Goal: Entertainment & Leisure: Consume media (video, audio)

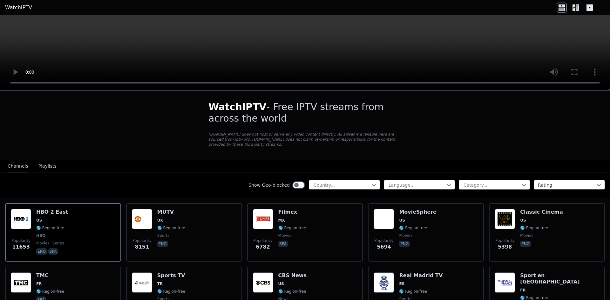
click at [493, 182] on div at bounding box center [492, 185] width 58 height 6
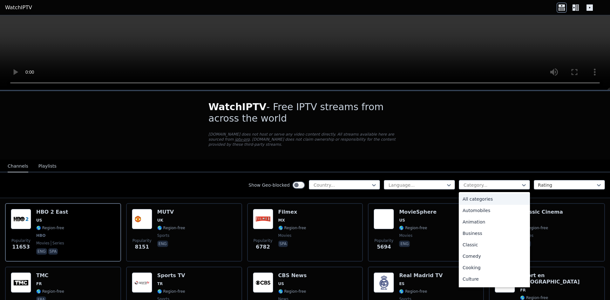
click at [478, 196] on div "All categories" at bounding box center [494, 198] width 71 height 11
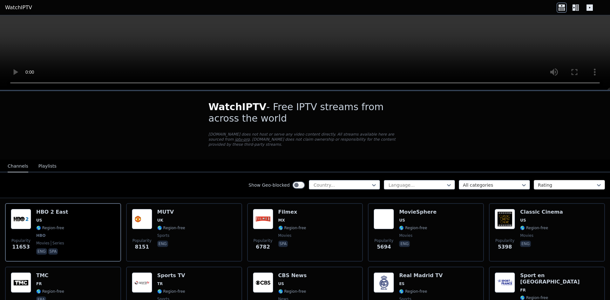
click at [554, 182] on div at bounding box center [567, 185] width 58 height 6
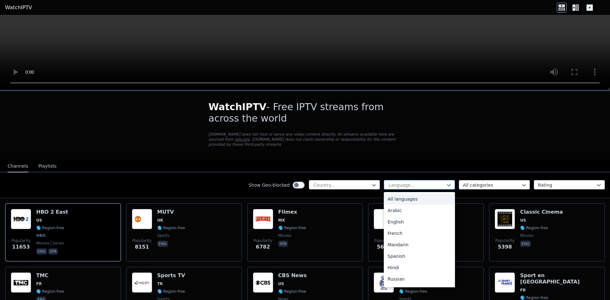
click at [412, 182] on div at bounding box center [417, 185] width 58 height 6
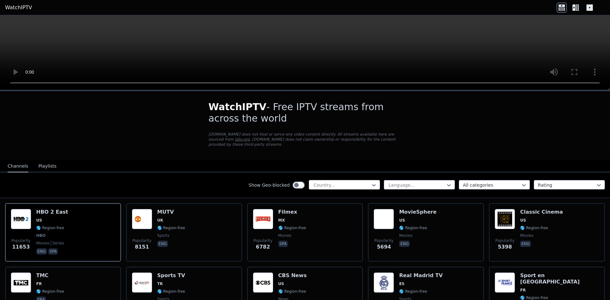
click at [329, 182] on div at bounding box center [342, 185] width 58 height 6
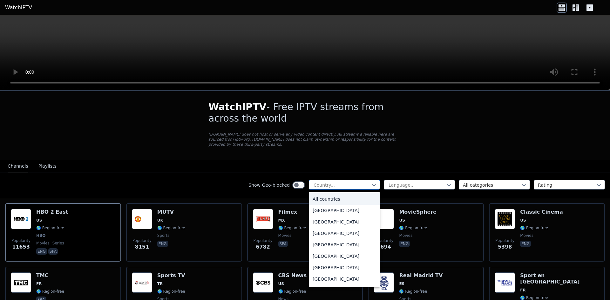
click at [329, 182] on div at bounding box center [342, 185] width 58 height 6
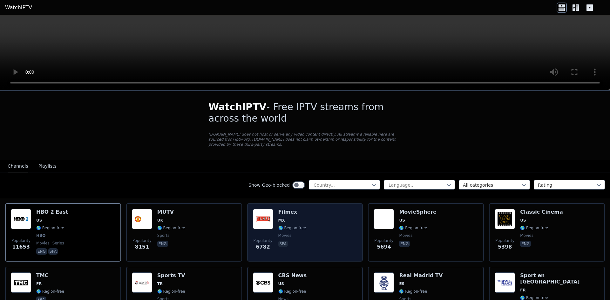
click at [304, 220] on div "Popularity 6782 Filmex MX 🌎 Region-free movies spa" at bounding box center [305, 232] width 104 height 47
click at [300, 219] on div "Filmex MX 🌎 Region-free movies spa" at bounding box center [292, 232] width 28 height 47
click at [264, 212] on img at bounding box center [263, 219] width 20 height 20
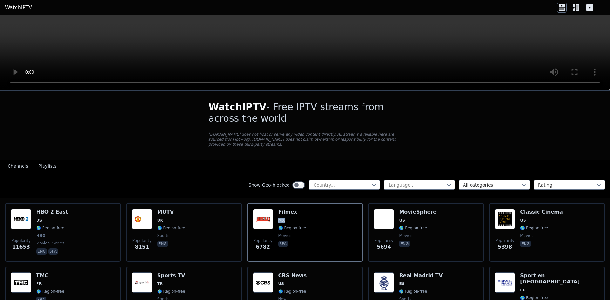
click at [43, 160] on button "Playlists" at bounding box center [47, 166] width 18 height 12
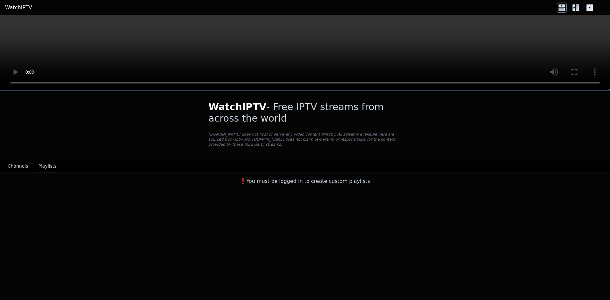
click at [14, 160] on button "Channels" at bounding box center [18, 166] width 21 height 12
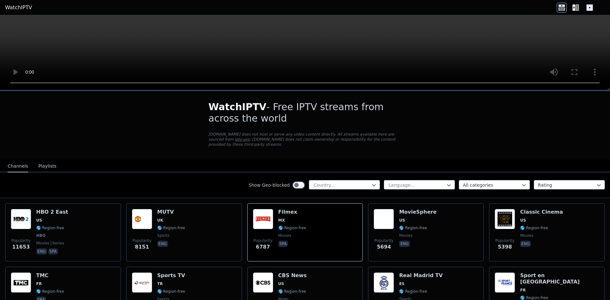
click at [560, 7] on icon at bounding box center [561, 8] width 10 height 10
click at [574, 7] on icon at bounding box center [575, 8] width 10 height 10
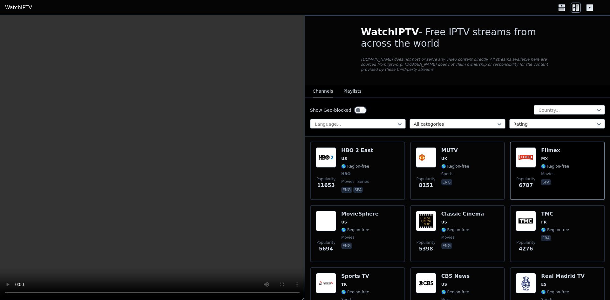
click at [590, 7] on icon at bounding box center [589, 8] width 10 height 10
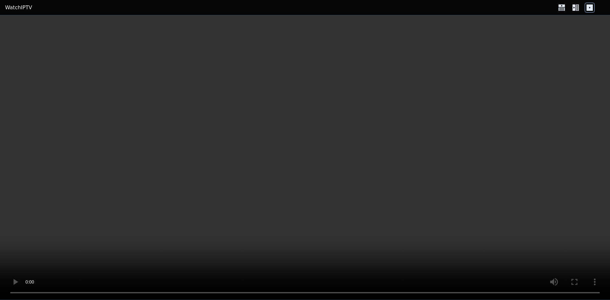
click at [590, 7] on icon at bounding box center [589, 8] width 10 height 10
click at [574, 8] on icon at bounding box center [573, 7] width 3 height 6
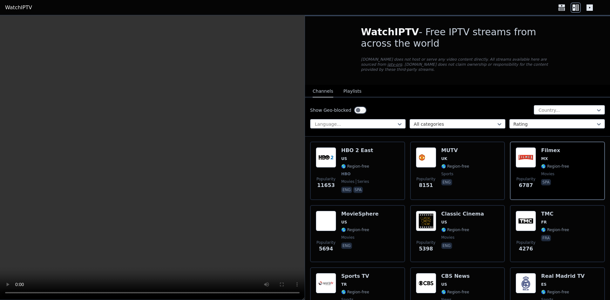
click at [561, 8] on icon at bounding box center [561, 8] width 6 height 3
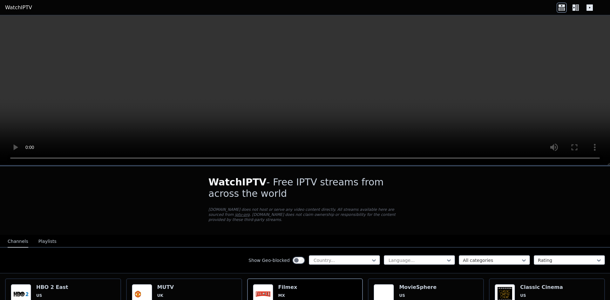
click at [41, 238] on button "Playlists" at bounding box center [47, 242] width 18 height 12
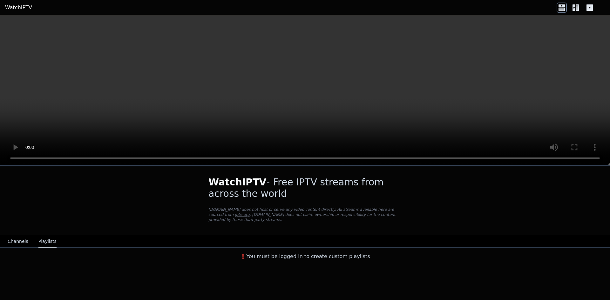
click at [41, 238] on button "Playlists" at bounding box center [47, 242] width 18 height 12
